Goal: Book appointment/travel/reservation

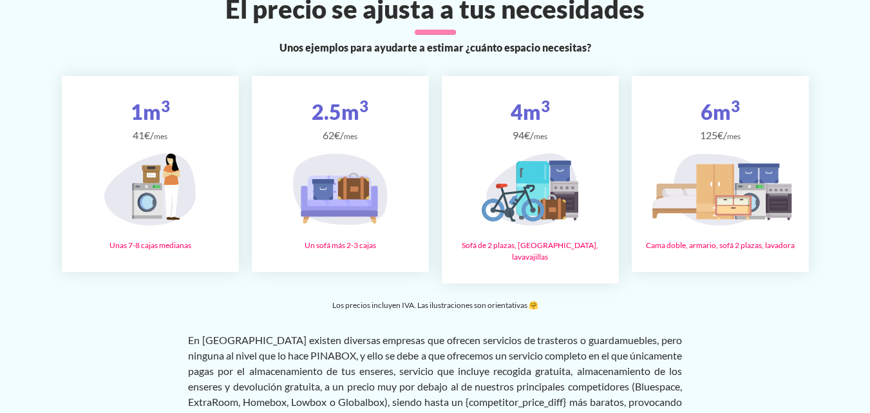
scroll to position [2139, 0]
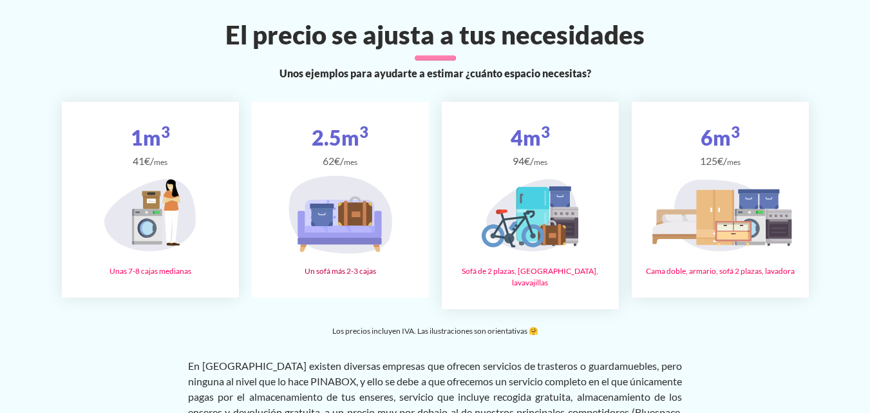
click at [394, 175] on div at bounding box center [340, 217] width 172 height 84
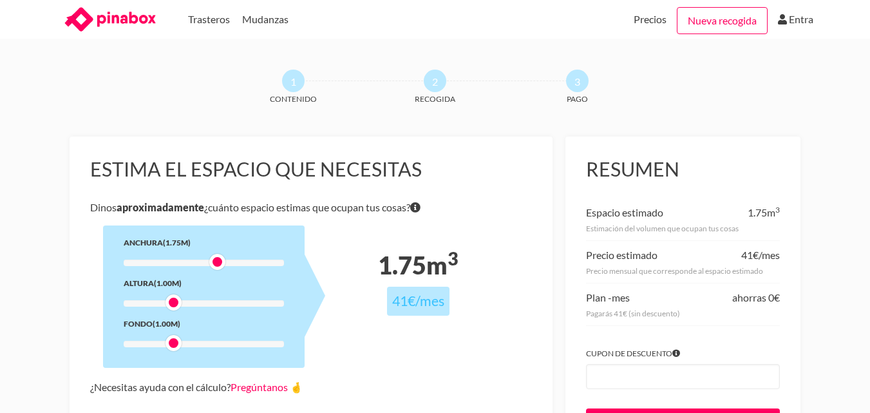
click at [216, 265] on div at bounding box center [204, 263] width 160 height 6
click at [240, 261] on div at bounding box center [204, 263] width 160 height 6
click at [256, 262] on div at bounding box center [204, 263] width 160 height 6
click at [275, 264] on div at bounding box center [204, 263] width 160 height 6
click at [287, 264] on div "Anchura (2.75m) Altura (1.00m) Fondo (1.00m)" at bounding box center [204, 296] width 202 height 142
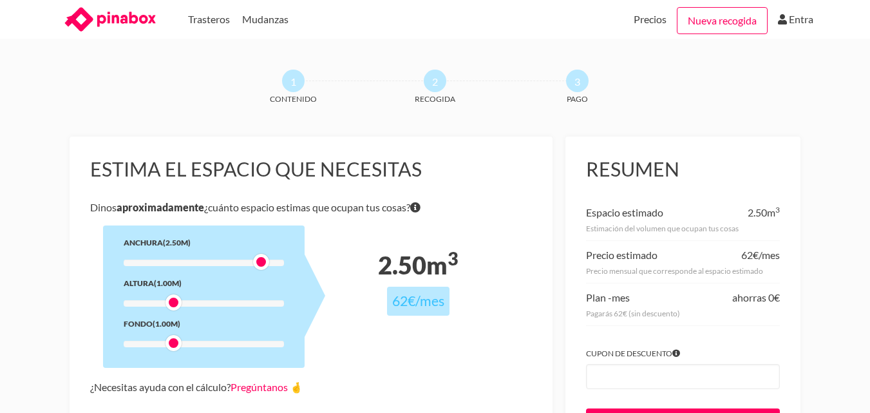
click at [260, 262] on div at bounding box center [204, 263] width 160 height 6
click at [258, 300] on div "Anchura (2.50m) Altura (1.00m) Fondo (1.00m)" at bounding box center [204, 296] width 202 height 142
click at [259, 301] on div at bounding box center [204, 303] width 160 height 6
click at [264, 345] on div at bounding box center [204, 344] width 160 height 6
click at [150, 345] on div at bounding box center [204, 344] width 160 height 6
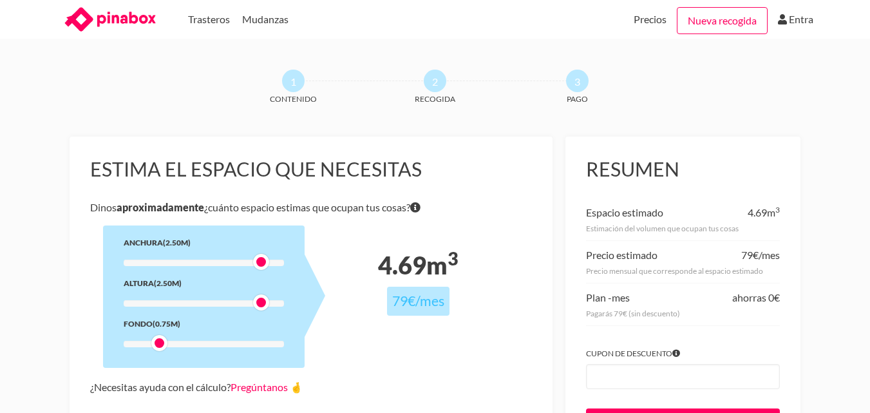
click at [150, 345] on div at bounding box center [204, 344] width 160 height 6
click at [166, 303] on div at bounding box center [204, 303] width 160 height 6
click at [184, 303] on div at bounding box center [204, 303] width 160 height 6
click at [183, 345] on div at bounding box center [204, 344] width 160 height 6
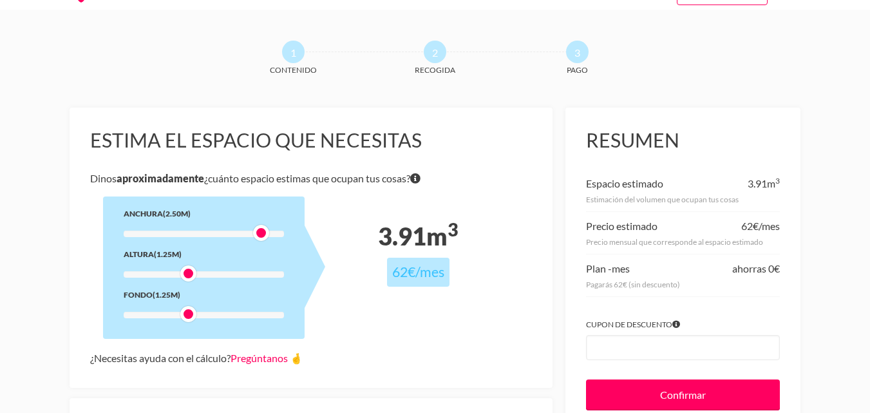
scroll to position [15, 0]
